Goal: Check status

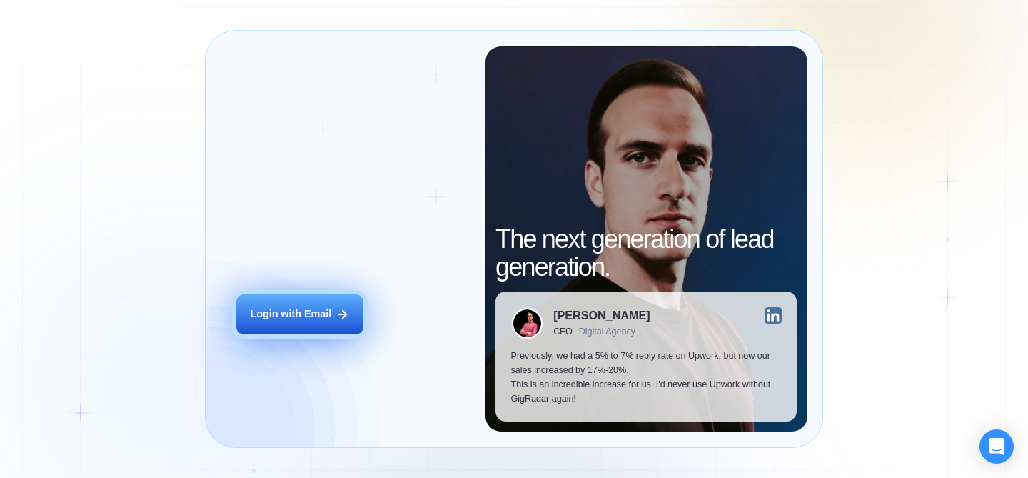
click at [266, 308] on div "Login with Email" at bounding box center [290, 314] width 81 height 14
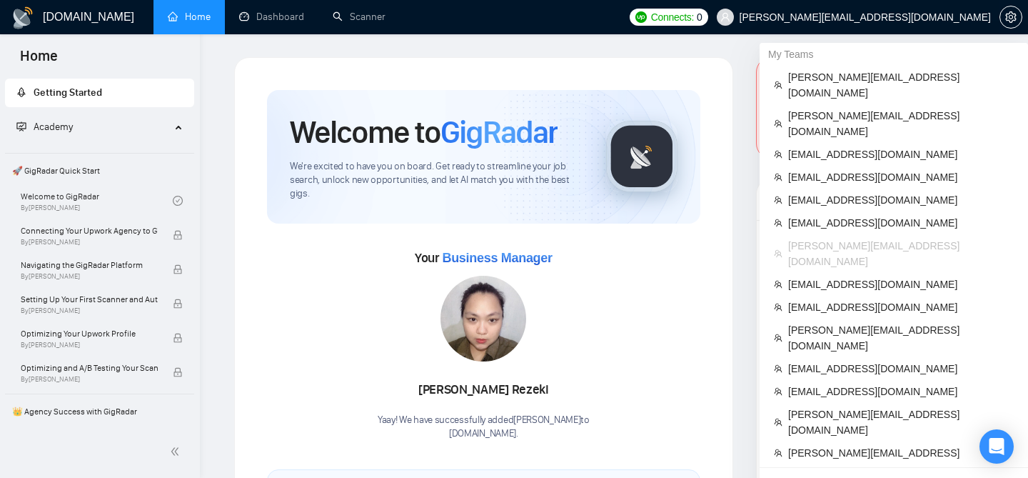
click at [959, 24] on span "[PERSON_NAME][EMAIL_ADDRESS][DOMAIN_NAME]" at bounding box center [853, 17] width 291 height 46
click at [835, 299] on span "[EMAIL_ADDRESS][DOMAIN_NAME]" at bounding box center [901, 307] width 226 height 16
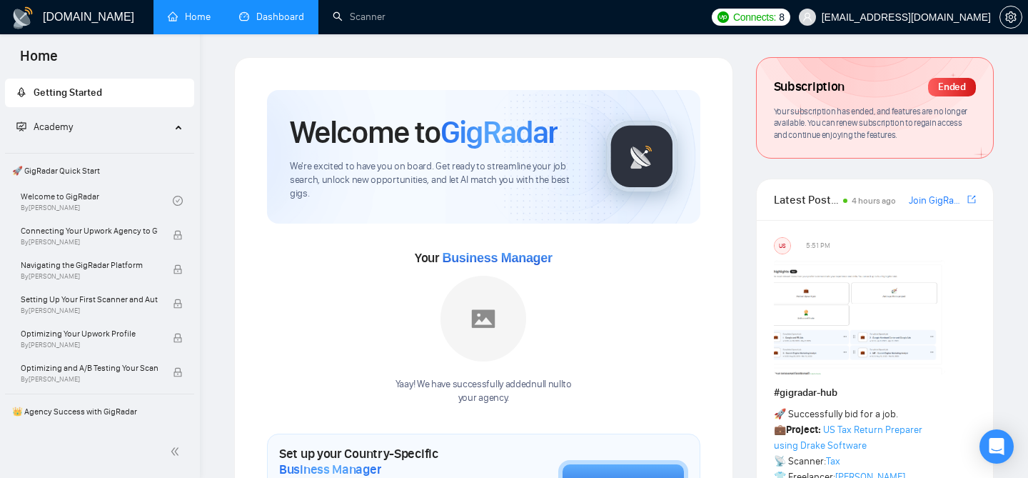
click at [281, 19] on link "Dashboard" at bounding box center [271, 17] width 65 height 12
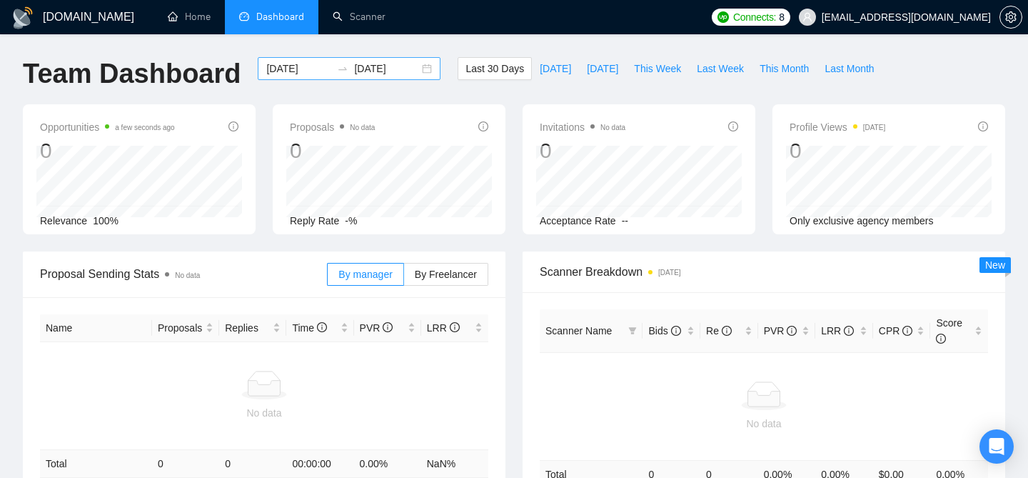
click at [419, 65] on div "[DATE] [DATE]" at bounding box center [349, 68] width 183 height 23
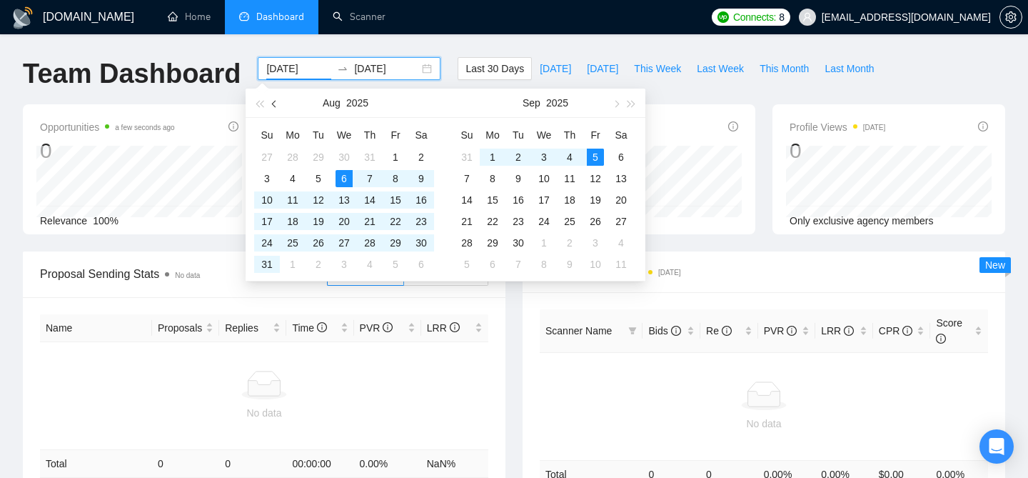
click at [280, 106] on button "button" at bounding box center [275, 103] width 16 height 29
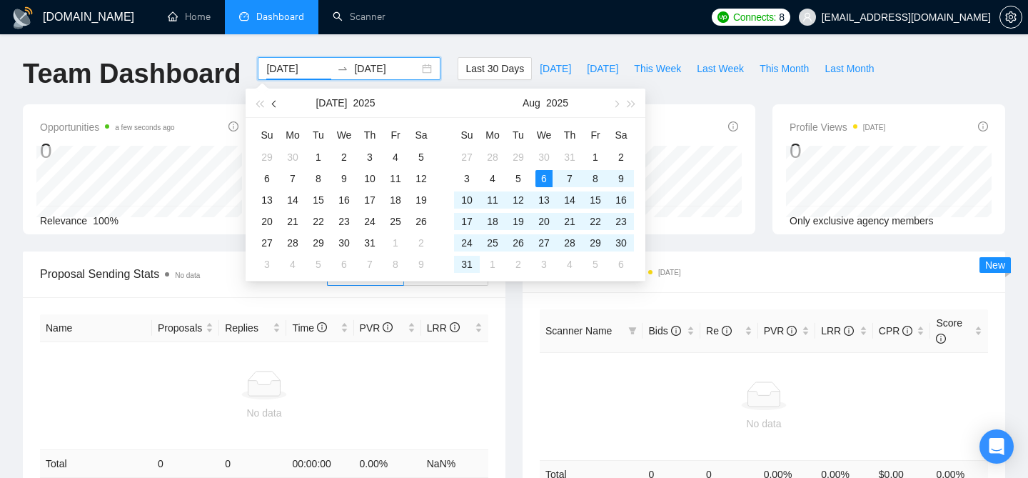
click at [280, 106] on button "button" at bounding box center [275, 103] width 16 height 29
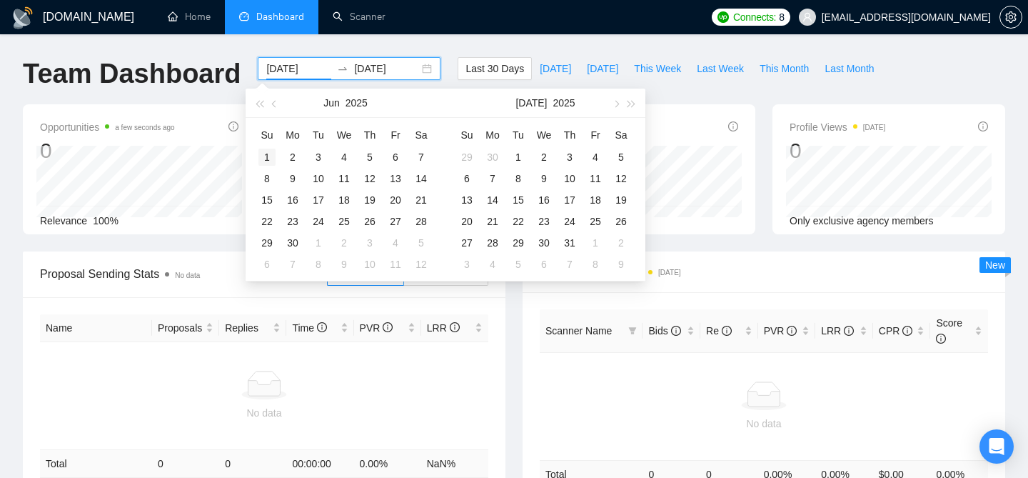
type input "[DATE]"
click at [271, 150] on div "1" at bounding box center [266, 156] width 17 height 17
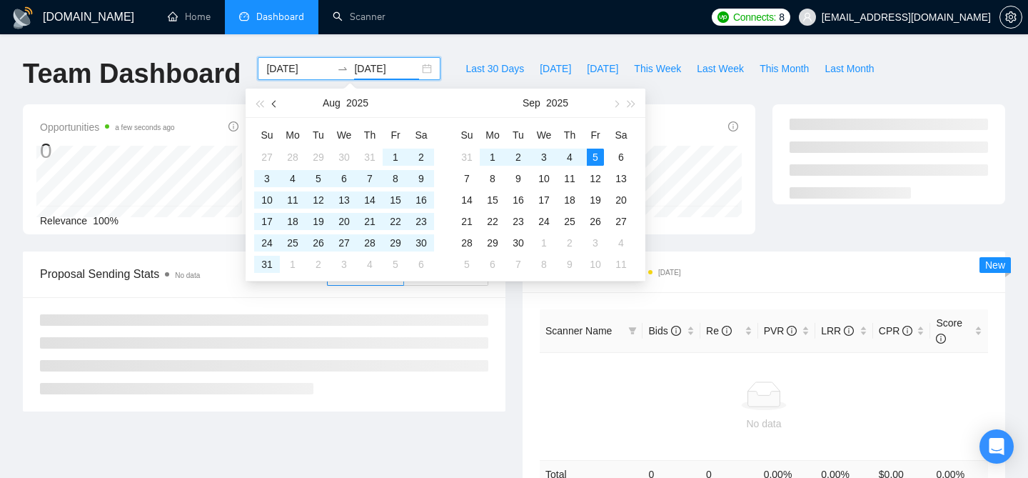
click at [271, 106] on button "button" at bounding box center [275, 103] width 16 height 29
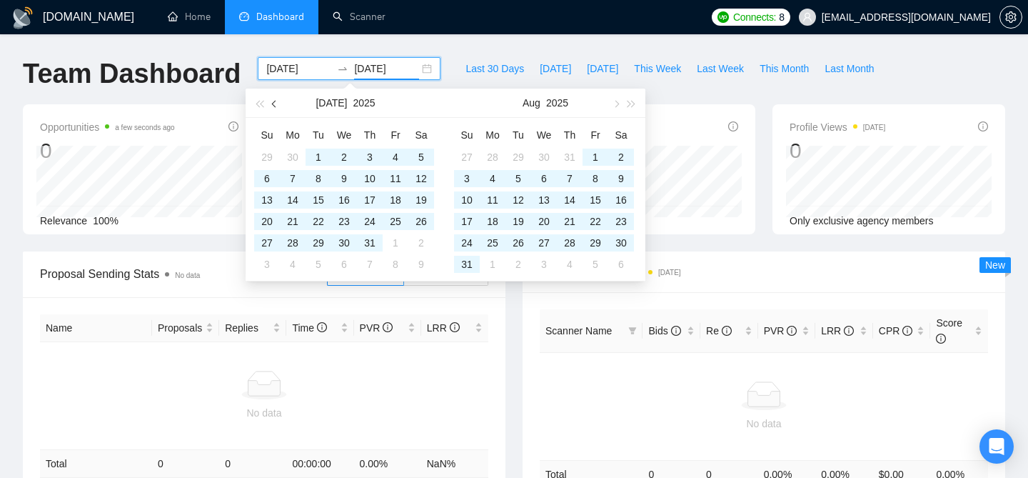
click at [271, 106] on button "button" at bounding box center [275, 103] width 16 height 29
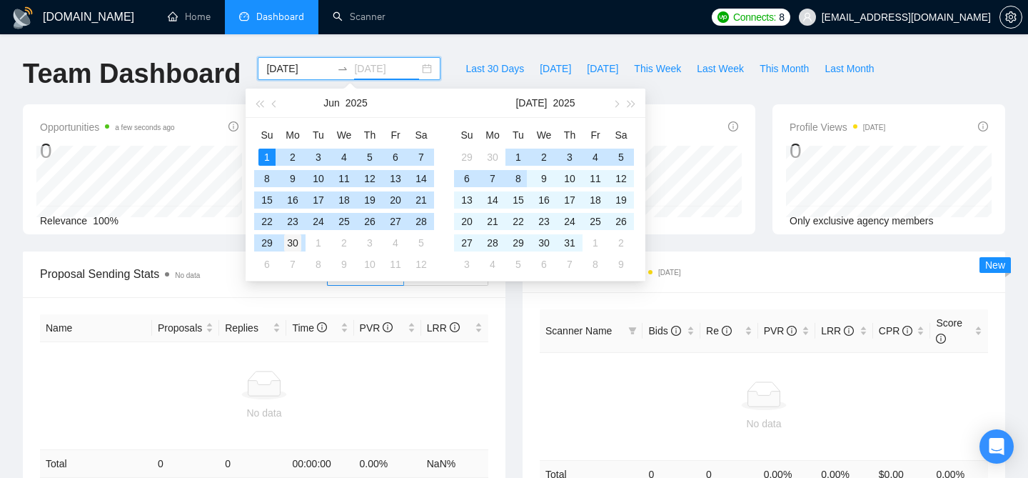
type input "[DATE]"
click at [297, 238] on div "30" at bounding box center [292, 242] width 17 height 17
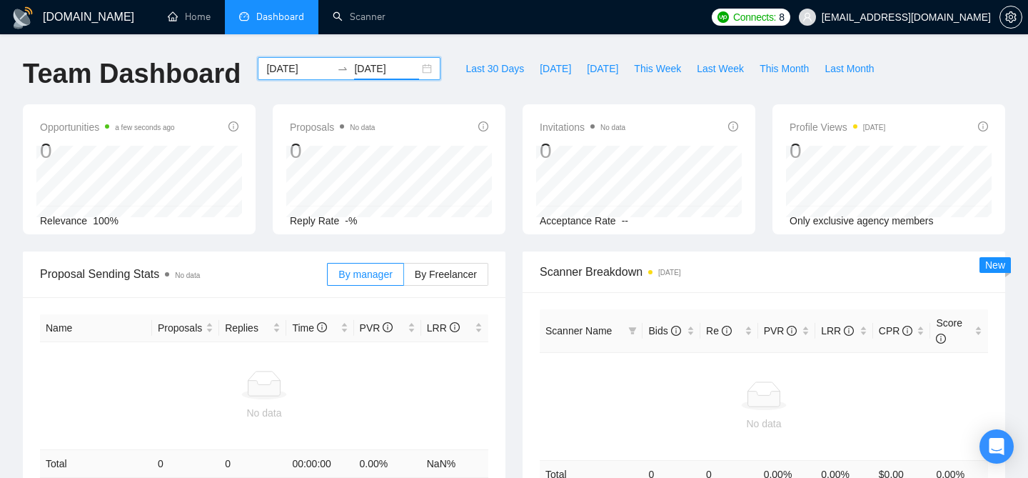
click at [415, 67] on div "[DATE] [DATE]" at bounding box center [349, 68] width 183 height 23
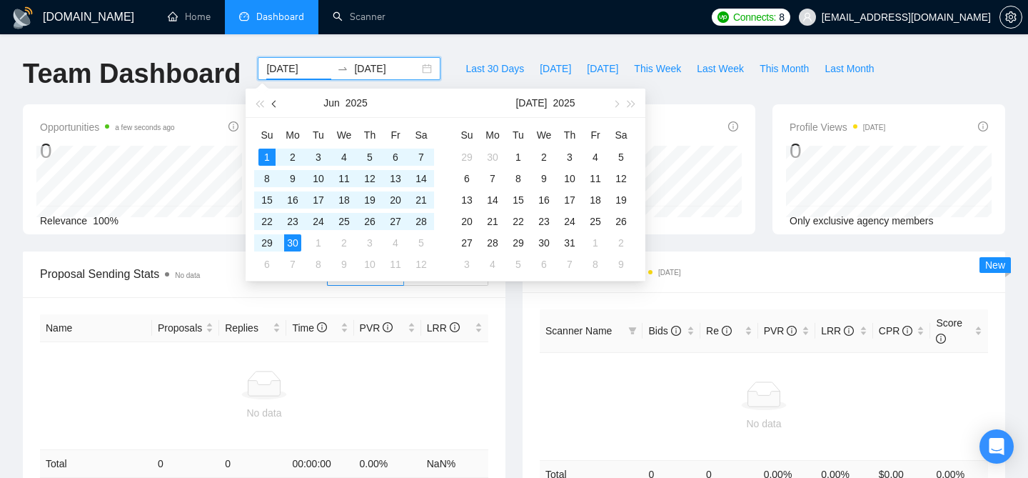
click at [278, 96] on button "button" at bounding box center [275, 103] width 16 height 29
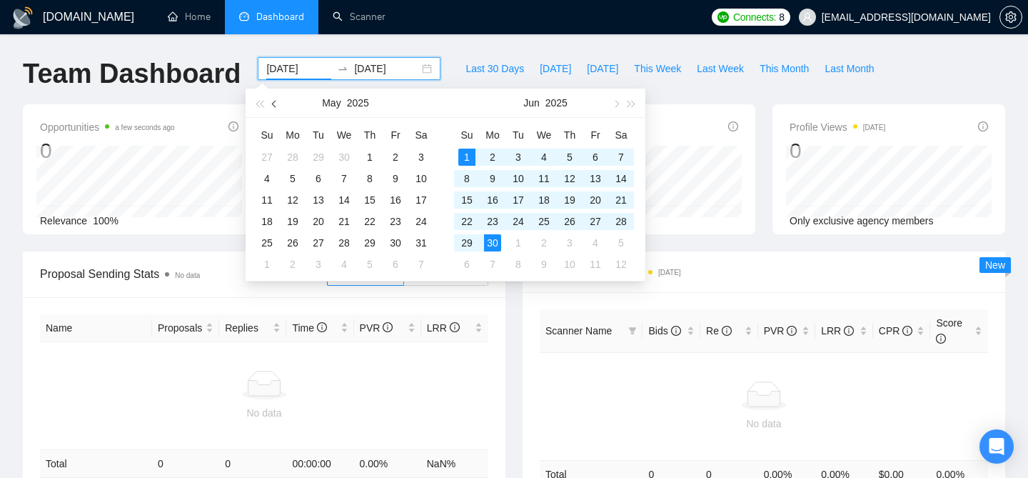
click at [278, 96] on button "button" at bounding box center [275, 103] width 16 height 29
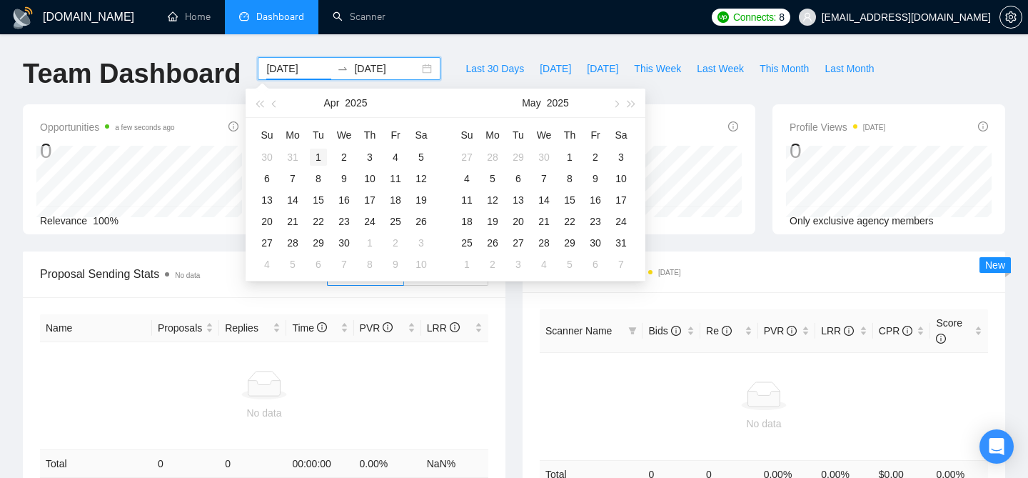
type input "[DATE]"
click at [323, 147] on td "1" at bounding box center [319, 156] width 26 height 21
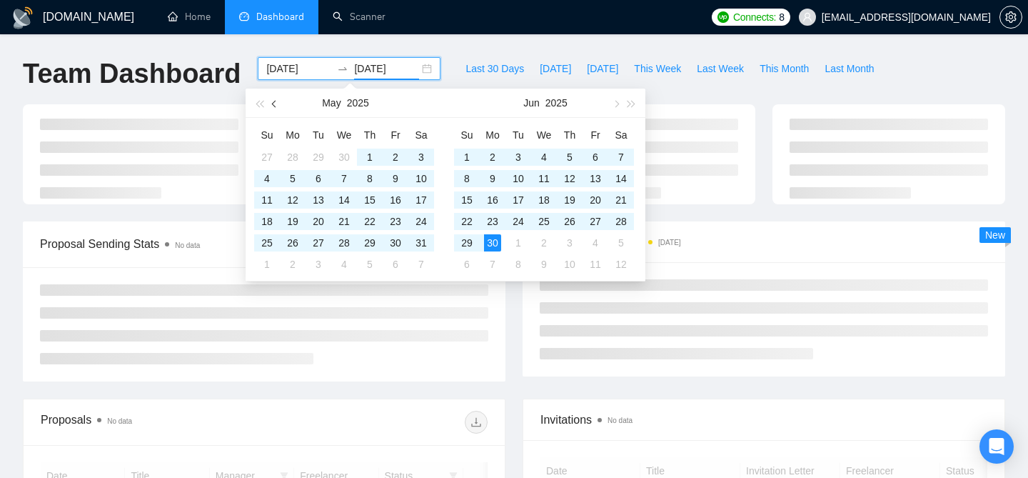
click at [272, 96] on button "button" at bounding box center [275, 103] width 16 height 29
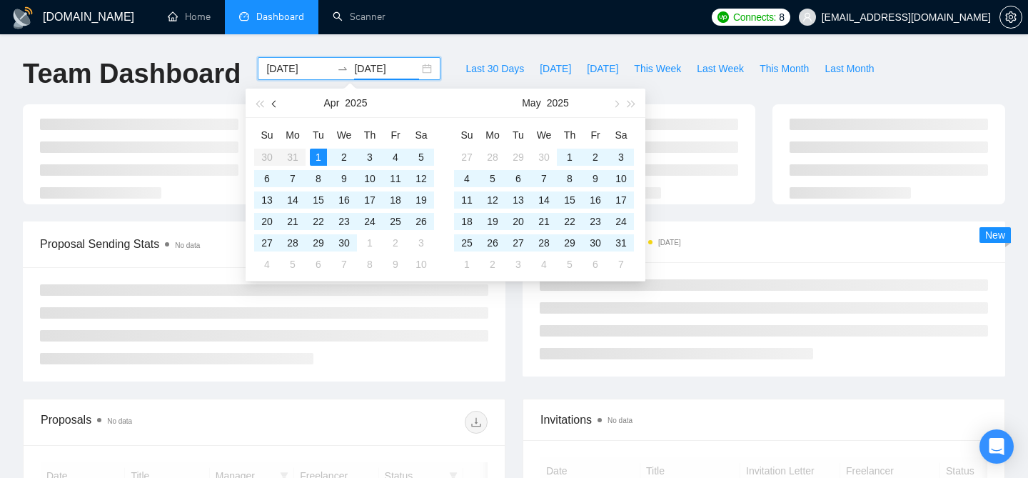
click at [272, 96] on button "button" at bounding box center [275, 103] width 16 height 29
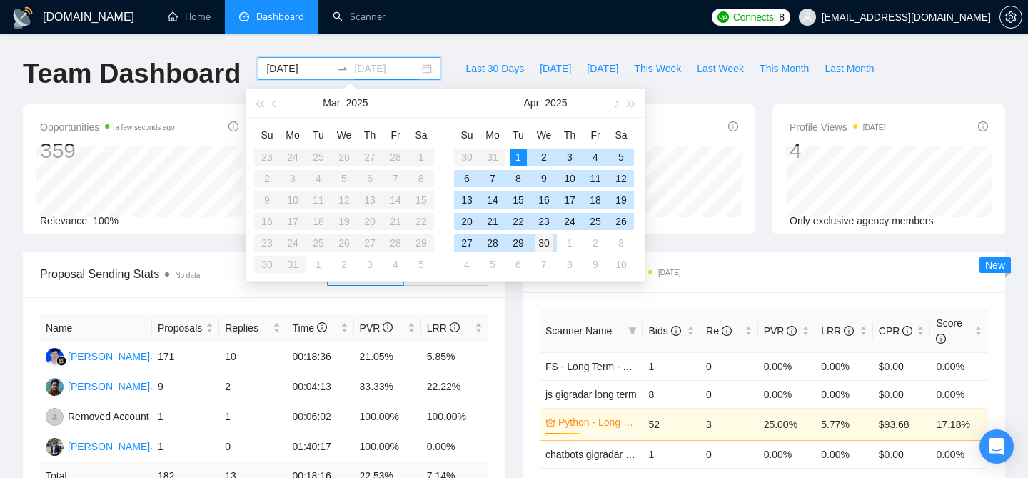
type input "[DATE]"
click at [549, 236] on div "30" at bounding box center [543, 242] width 17 height 17
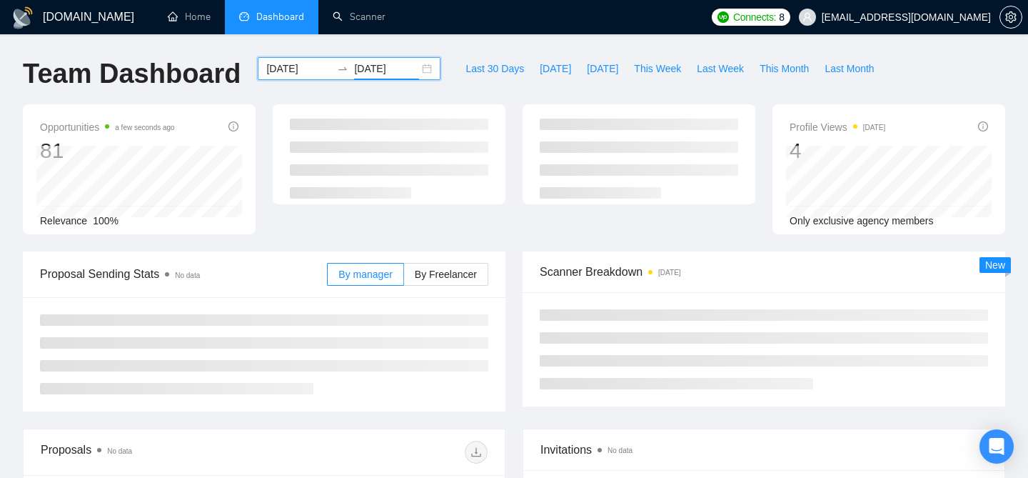
click at [457, 244] on div "Opportunities a few seconds ago 81 Relevance 100% Profile Views [DATE] 4 Only e…" at bounding box center [513, 177] width 999 height 147
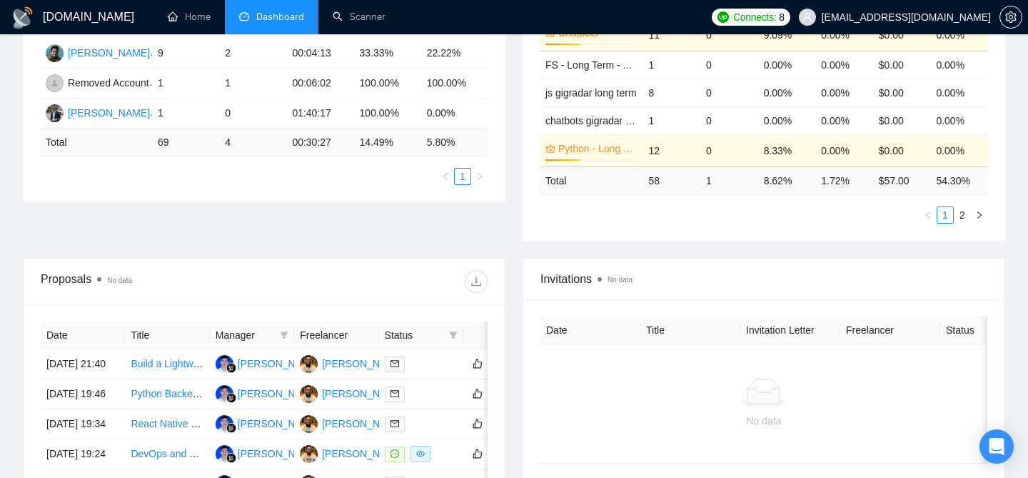
scroll to position [366, 0]
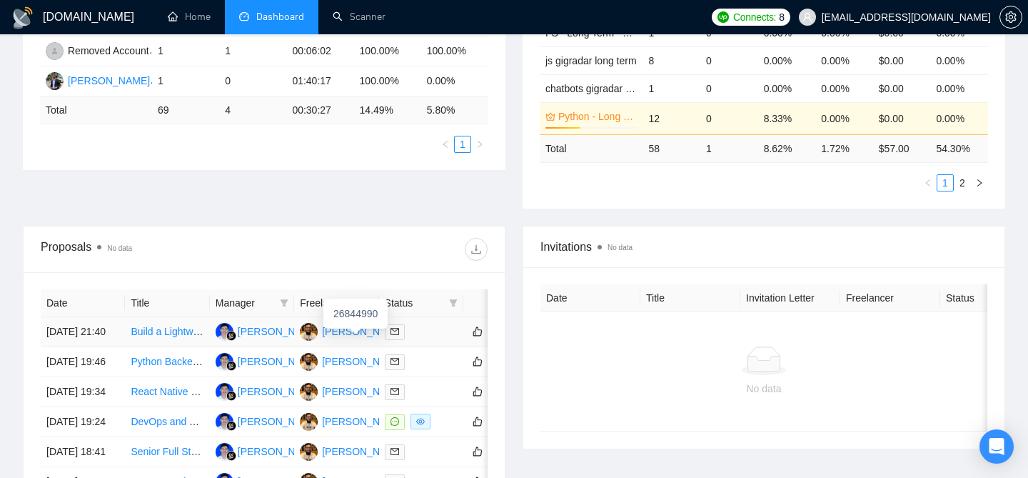
click at [360, 336] on div "[PERSON_NAME]" at bounding box center [363, 331] width 82 height 16
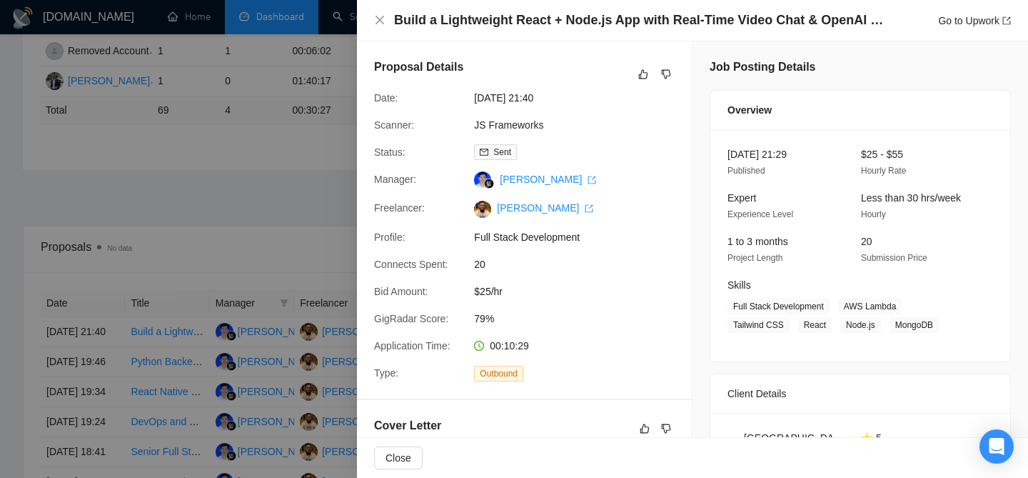
click at [243, 205] on div at bounding box center [514, 239] width 1028 height 478
